Goal: Communication & Community: Answer question/provide support

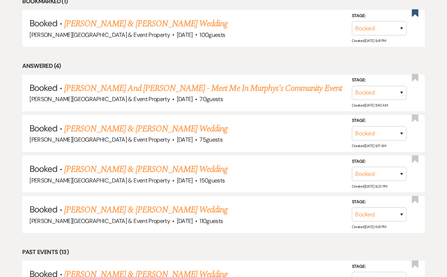
scroll to position [335, 0]
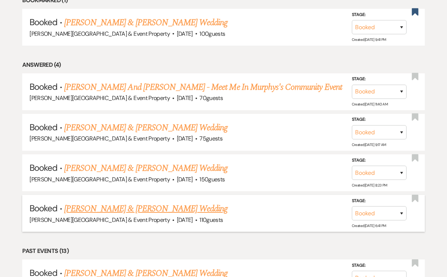
click at [174, 203] on link "[PERSON_NAME] & [PERSON_NAME] Wedding" at bounding box center [145, 208] width 163 height 13
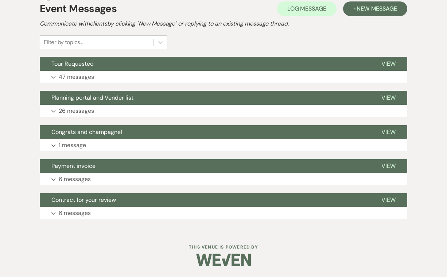
scroll to position [160, 0]
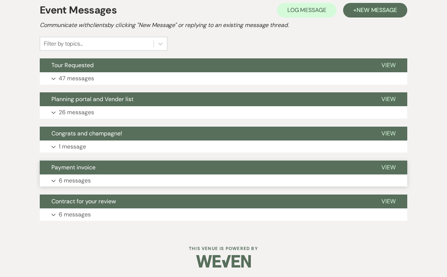
click at [93, 178] on button "Expand 6 messages" at bounding box center [224, 180] width 368 height 12
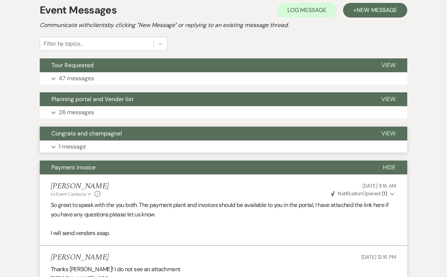
click at [195, 145] on button "Expand 1 message" at bounding box center [224, 146] width 368 height 12
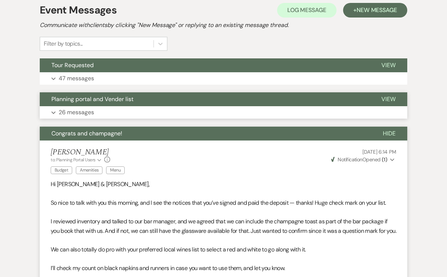
click at [185, 112] on button "Expand 26 messages" at bounding box center [224, 112] width 368 height 12
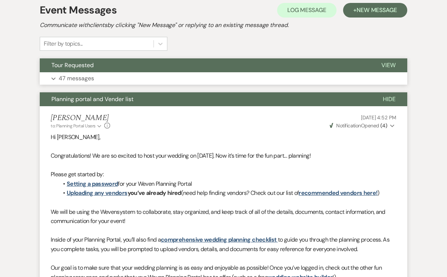
click at [168, 76] on button "Expand 47 messages" at bounding box center [224, 78] width 368 height 12
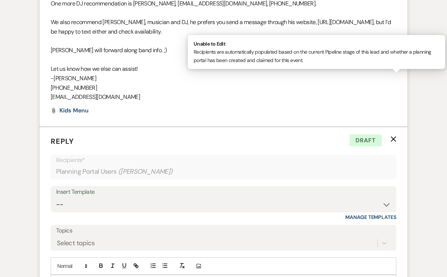
scroll to position [4334, 0]
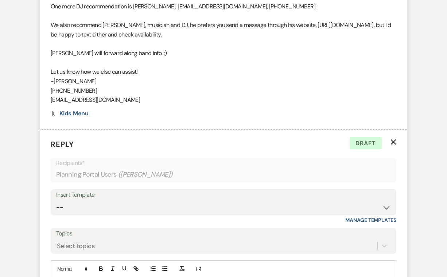
drag, startPoint x: 97, startPoint y: 202, endPoint x: 48, endPoint y: 204, distance: 48.9
click at [48, 204] on form "Reply X Draft Recipients* Planning Portal Users ( [PERSON_NAME] ) Insert Templa…" at bounding box center [224, 238] width 368 height 216
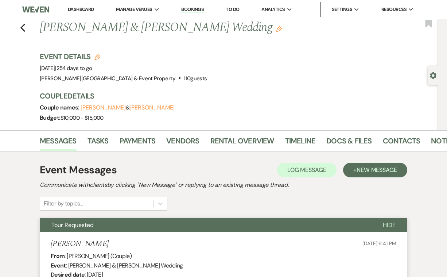
scroll to position [0, 0]
click at [182, 139] on link "Vendors" at bounding box center [182, 143] width 33 height 16
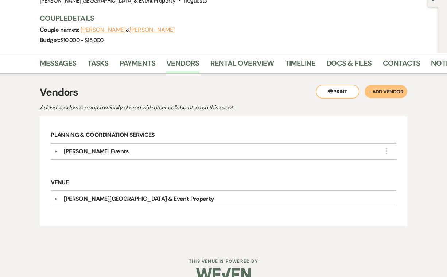
scroll to position [81, 0]
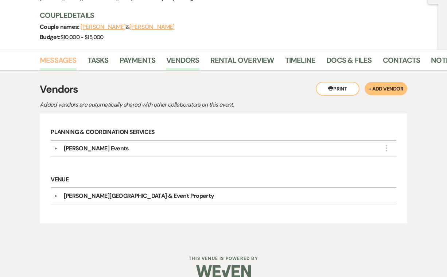
click at [59, 58] on link "Messages" at bounding box center [58, 62] width 37 height 16
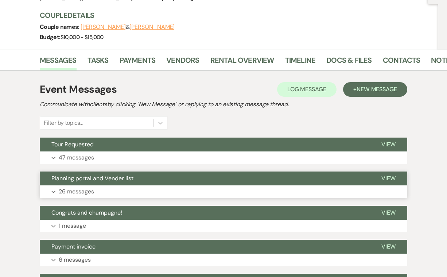
click at [83, 191] on p "26 messages" at bounding box center [76, 191] width 35 height 9
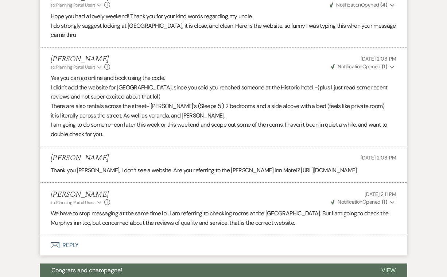
scroll to position [1990, 0]
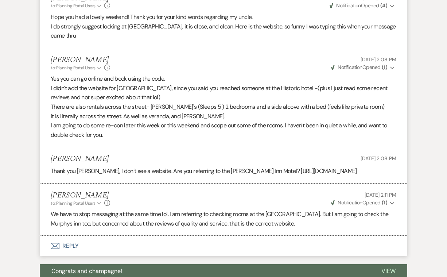
click at [68, 236] on button "Envelope Reply" at bounding box center [224, 246] width 368 height 20
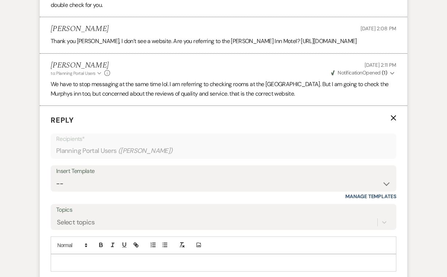
scroll to position [2154, 0]
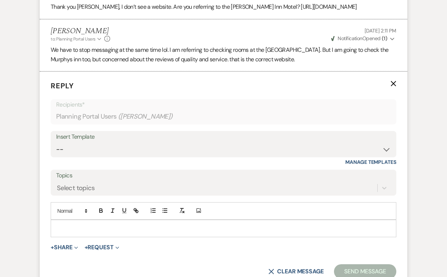
click at [65, 224] on p at bounding box center [224, 228] width 334 height 8
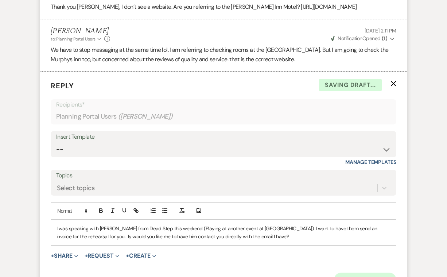
click at [356, 272] on button "Send Message" at bounding box center [365, 279] width 62 height 15
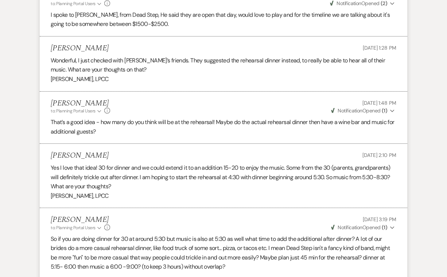
scroll to position [708, 0]
